Goal: Task Accomplishment & Management: Use online tool/utility

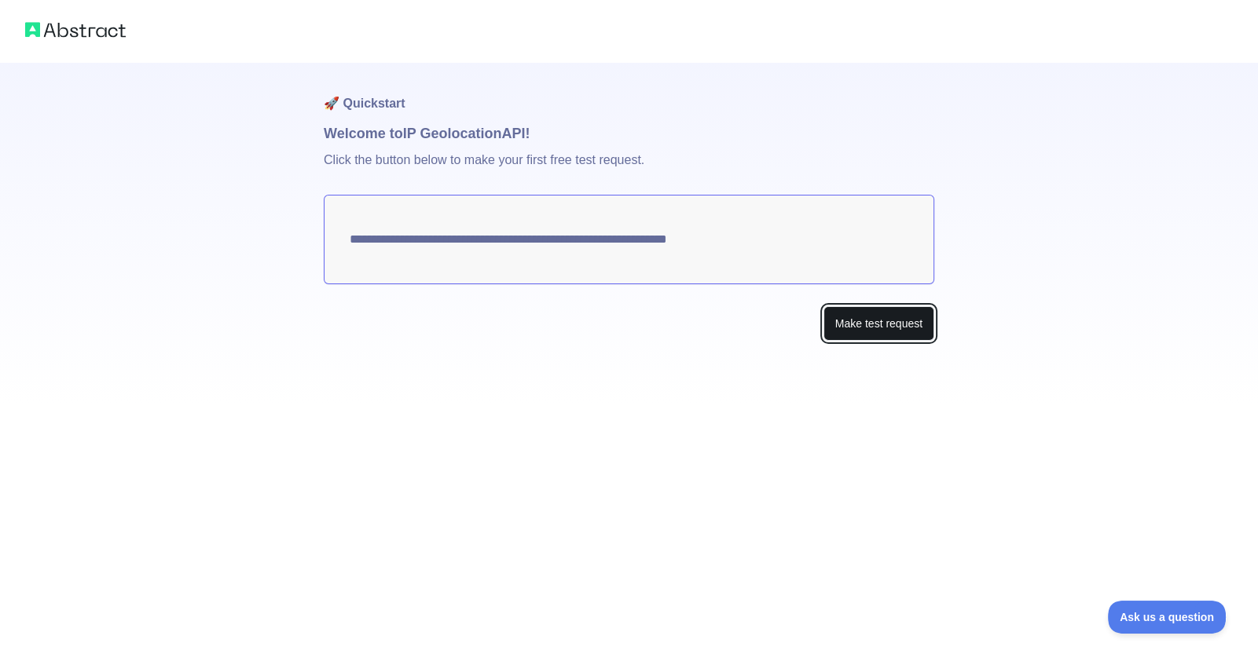
click at [882, 321] on button "Make test request" at bounding box center [878, 323] width 111 height 35
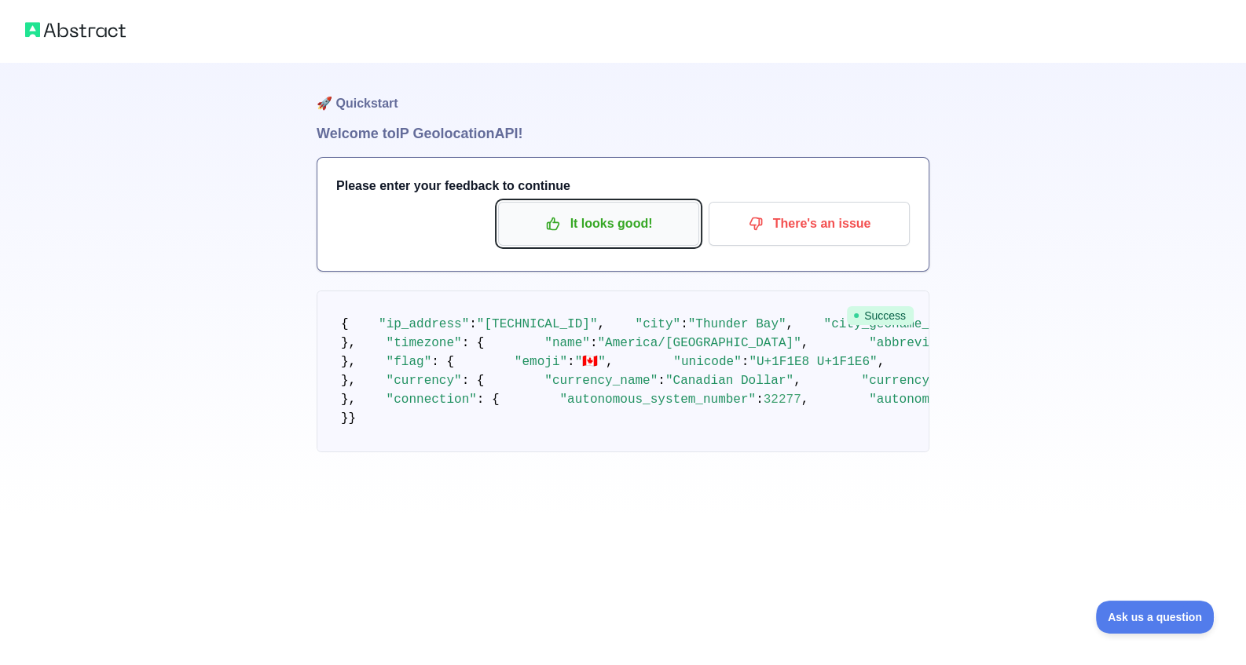
click at [588, 225] on p "It looks good!" at bounding box center [599, 224] width 178 height 27
